Goal: Leave review/rating

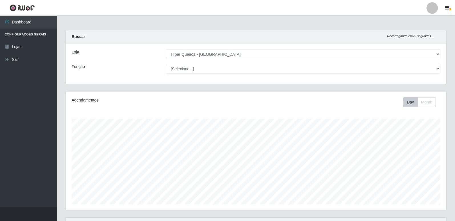
select select "516"
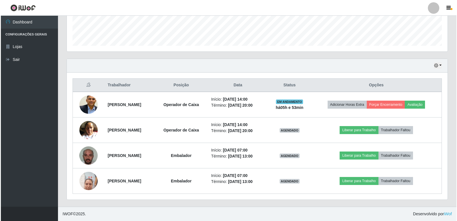
scroll to position [118, 380]
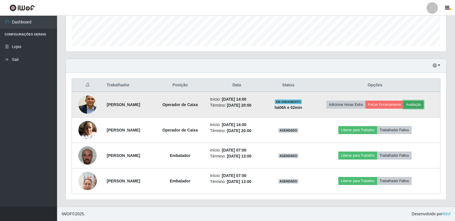
click at [418, 106] on button "Avaliação" at bounding box center [414, 104] width 20 height 8
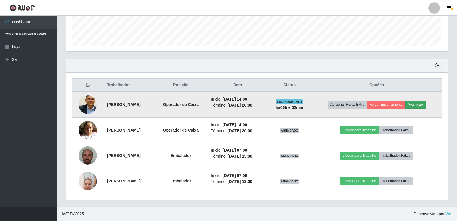
scroll to position [118, 378]
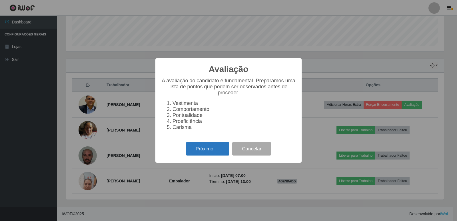
click at [212, 150] on button "Próximo →" at bounding box center [207, 148] width 43 height 13
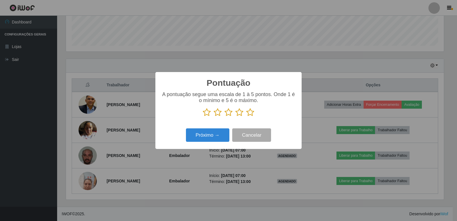
scroll to position [285310, 285051]
click at [251, 113] on icon at bounding box center [250, 112] width 8 height 9
click at [246, 116] on input "radio" at bounding box center [246, 116] width 0 height 0
click at [212, 137] on button "Próximo →" at bounding box center [207, 134] width 43 height 13
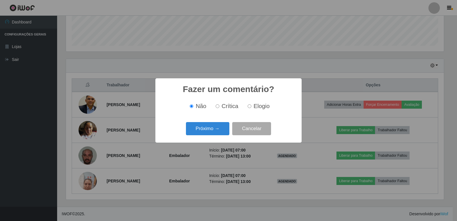
drag, startPoint x: 250, startPoint y: 106, endPoint x: 215, endPoint y: 136, distance: 45.9
click at [249, 106] on input "Elogio" at bounding box center [249, 106] width 4 height 4
radio input "true"
click at [214, 136] on div "Próximo → Cancelar" at bounding box center [228, 128] width 135 height 16
click at [214, 134] on button "Próximo →" at bounding box center [207, 128] width 43 height 13
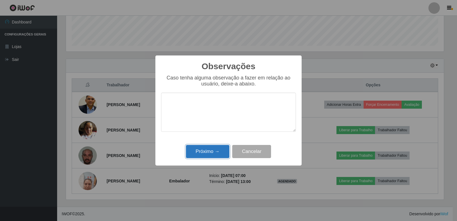
click at [218, 152] on button "Próximo →" at bounding box center [207, 151] width 43 height 13
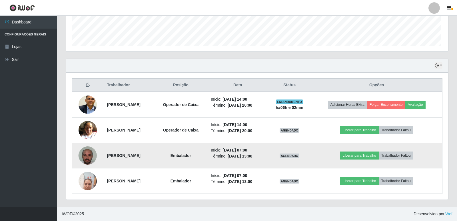
scroll to position [118, 380]
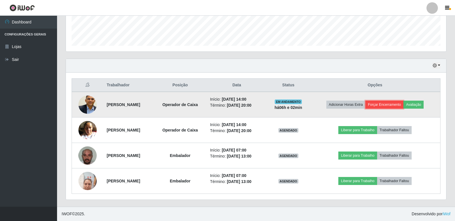
click at [381, 103] on button "Forçar Encerramento" at bounding box center [385, 104] width 38 height 8
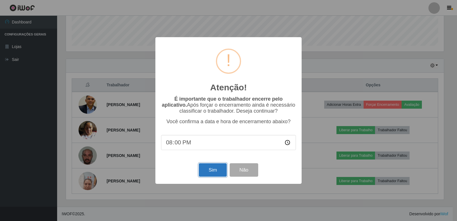
click at [221, 172] on button "Sim" at bounding box center [213, 169] width 28 height 13
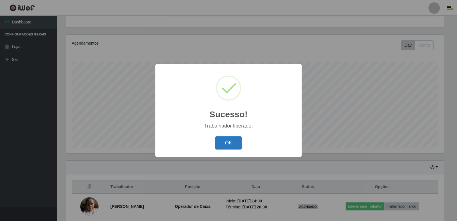
click at [231, 146] on button "OK" at bounding box center [228, 142] width 27 height 13
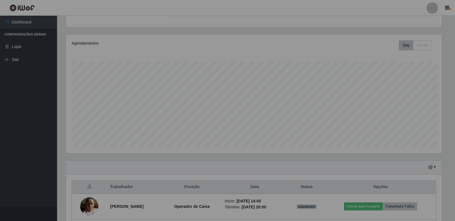
scroll to position [118, 380]
